Goal: Task Accomplishment & Management: Manage account settings

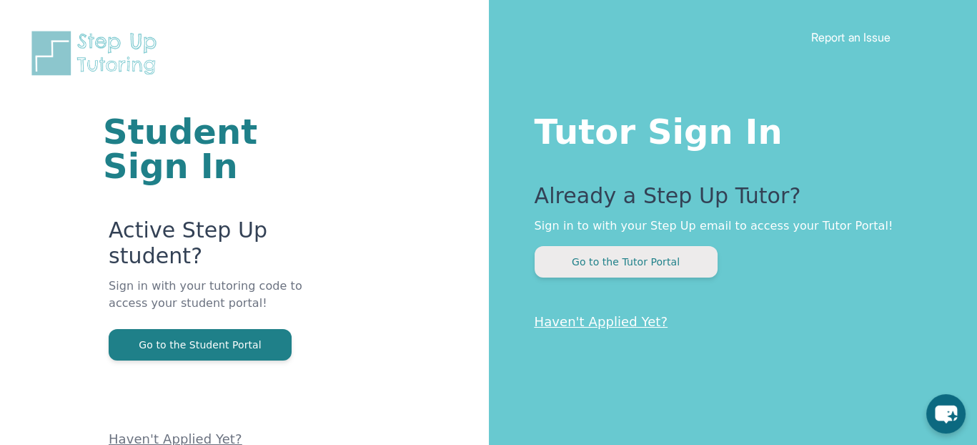
click at [593, 262] on button "Go to the Tutor Portal" at bounding box center [626, 261] width 183 height 31
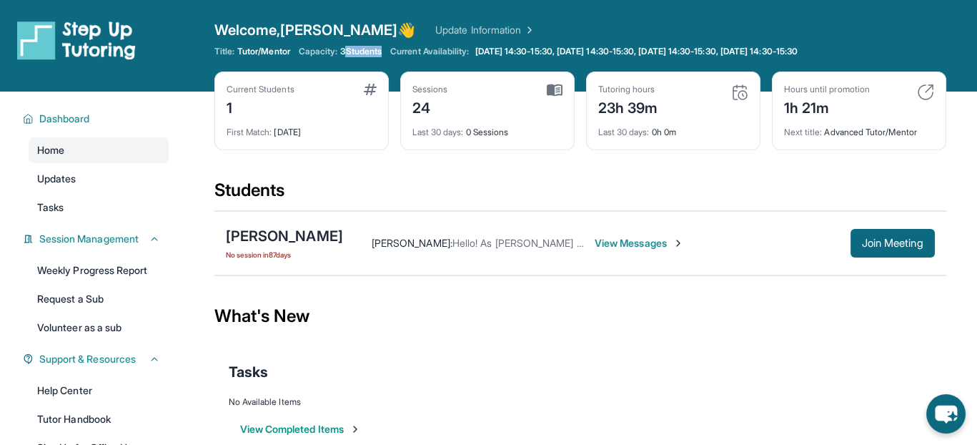
drag, startPoint x: 350, startPoint y: 56, endPoint x: 385, endPoint y: 48, distance: 35.2
click at [382, 48] on span "3 Students" at bounding box center [360, 51] width 41 height 11
click at [382, 49] on span "3 Students" at bounding box center [360, 51] width 41 height 11
click at [382, 51] on span "3 Students" at bounding box center [360, 51] width 41 height 11
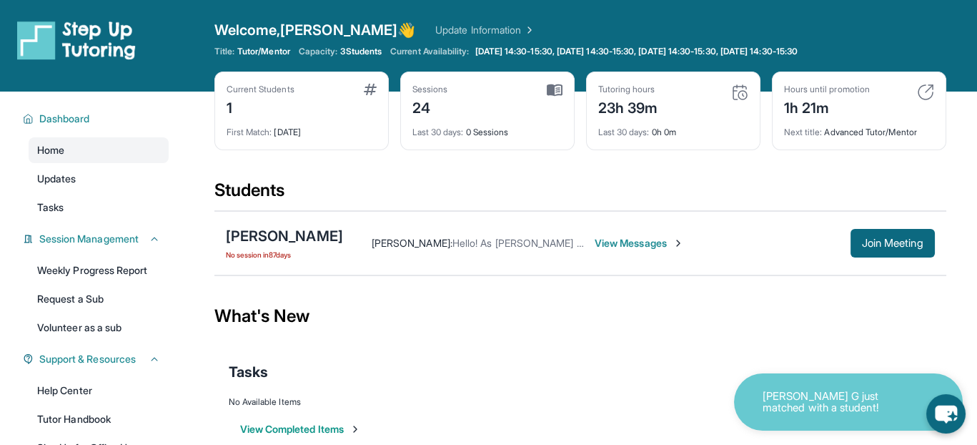
click at [332, 75] on div "Current Students 1 First Match : 6 months ago" at bounding box center [301, 110] width 174 height 79
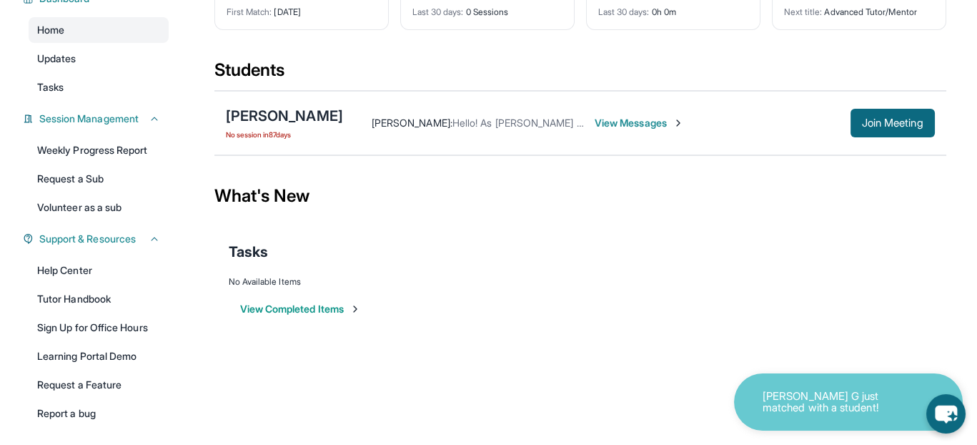
scroll to position [101, 0]
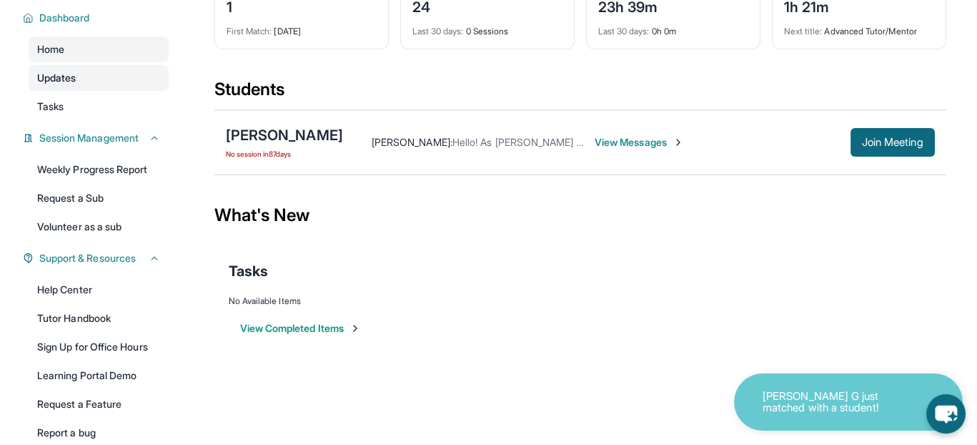
click at [37, 71] on span "Updates" at bounding box center [56, 78] width 39 height 14
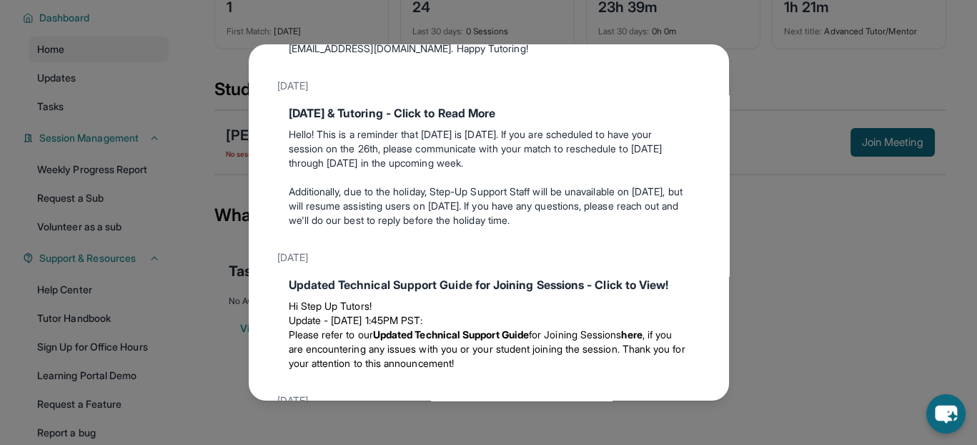
scroll to position [829, 0]
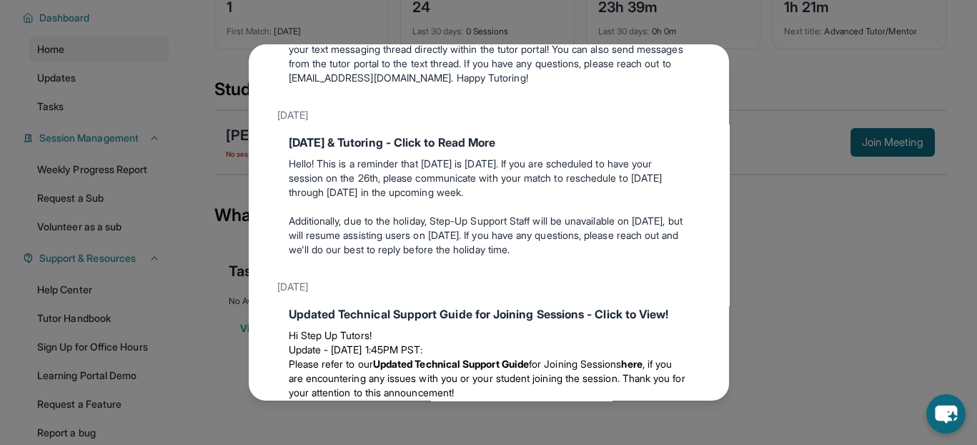
click at [758, 68] on div "Updates June 18th Make the Most of the Tutoring this Summer @ Step-Up! Step-Up …" at bounding box center [488, 222] width 977 height 445
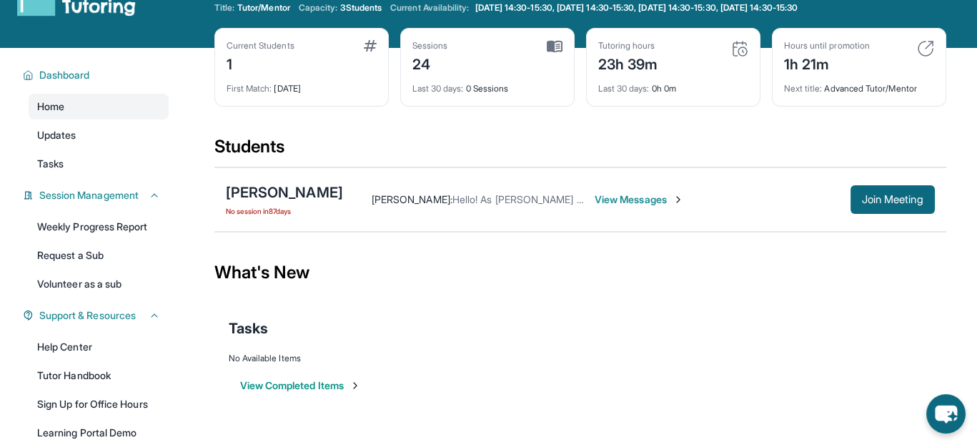
scroll to position [0, 0]
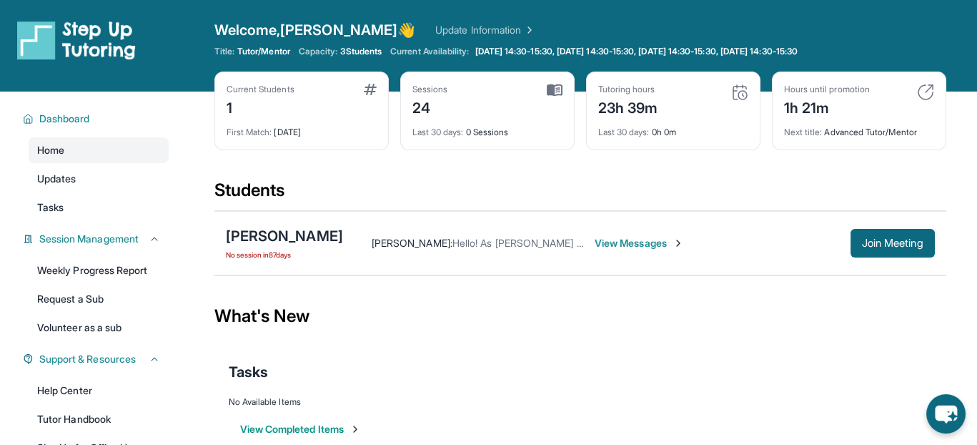
click at [297, 53] on div "Title: Tutor/Mentor Capacity: 3 Students Current Availability: Monday 14:30-15:…" at bounding box center [580, 51] width 732 height 11
click at [456, 21] on div "Welcome, Ariel 👋 Update Information" at bounding box center [580, 30] width 732 height 20
click at [446, 27] on link "Update Information" at bounding box center [485, 30] width 100 height 14
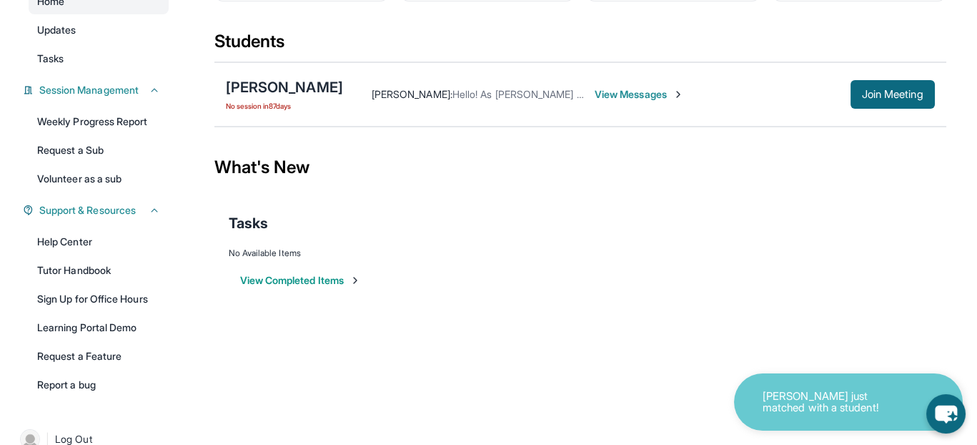
scroll to position [172, 0]
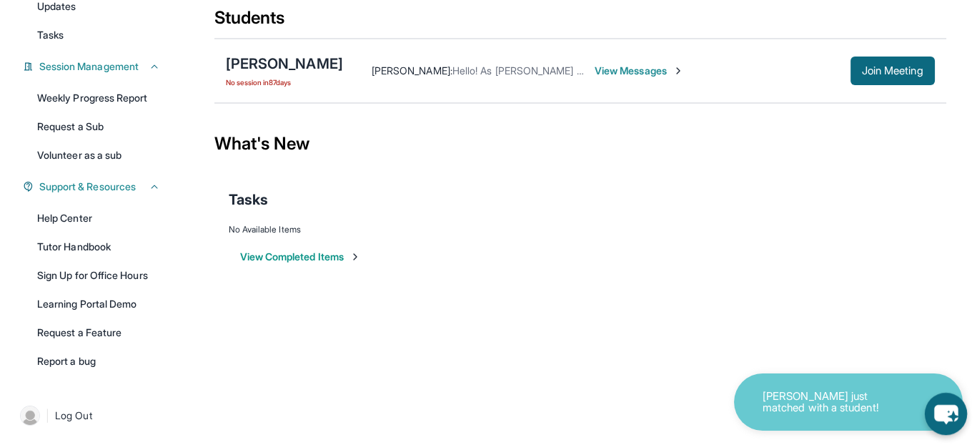
click at [940, 406] on icon "chat-button" at bounding box center [946, 414] width 24 height 19
